Goal: Transaction & Acquisition: Purchase product/service

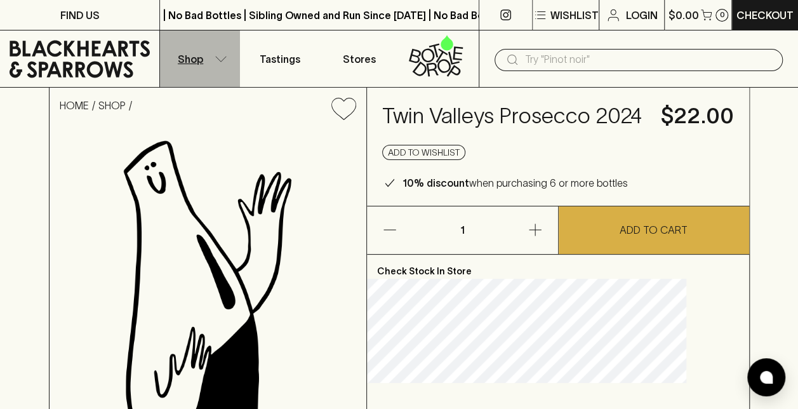
click at [218, 61] on icon "button" at bounding box center [221, 59] width 13 height 6
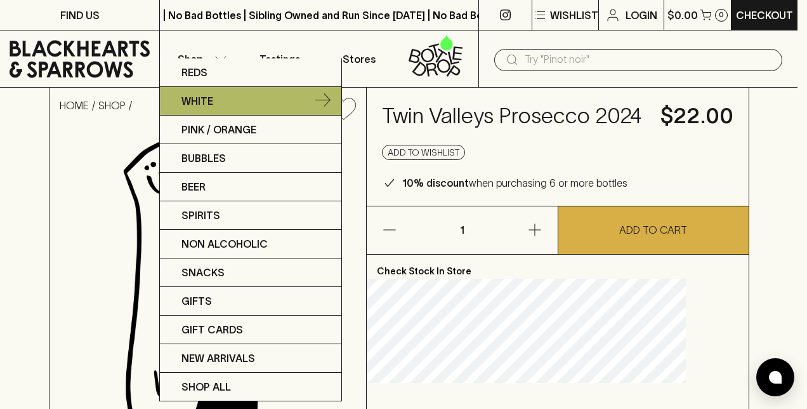
click at [207, 106] on p "White" at bounding box center [198, 100] width 32 height 15
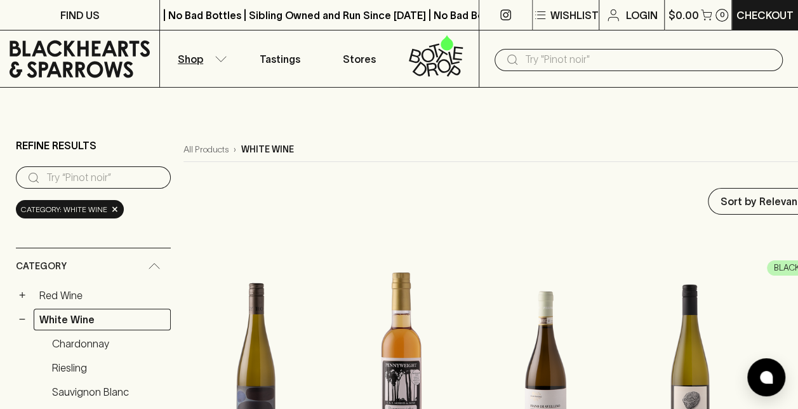
click at [572, 67] on input "text" at bounding box center [649, 60] width 248 height 20
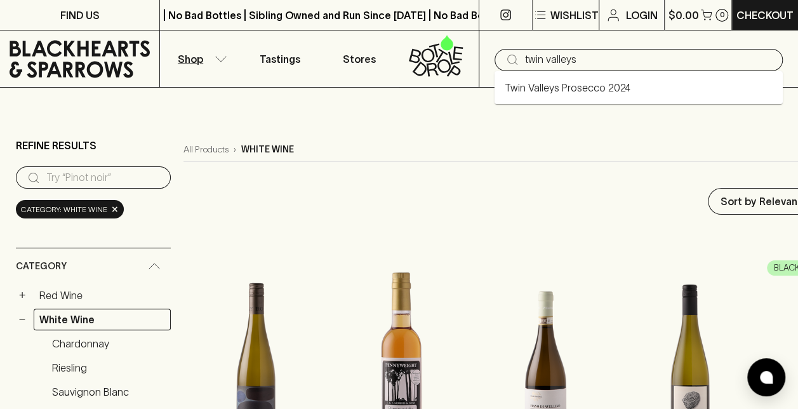
type input "twin valleys"
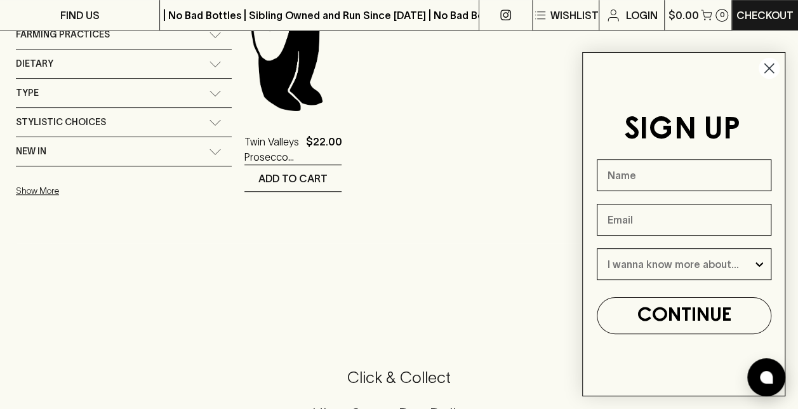
scroll to position [381, 0]
